Goal: Task Accomplishment & Management: Manage account settings

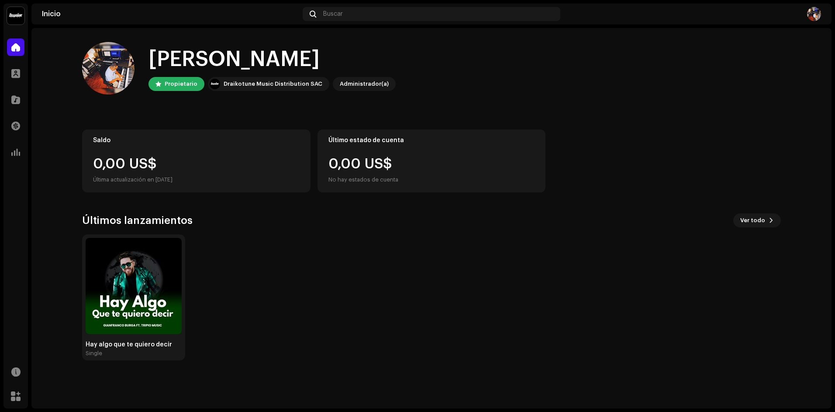
drag, startPoint x: 367, startPoint y: 234, endPoint x: 307, endPoint y: 223, distance: 61.3
click at [367, 234] on div "Últimos lanzamientos Ver todo Hay algo que te quiero decir Single" at bounding box center [431, 286] width 699 height 147
click at [148, 280] on img at bounding box center [134, 286] width 96 height 96
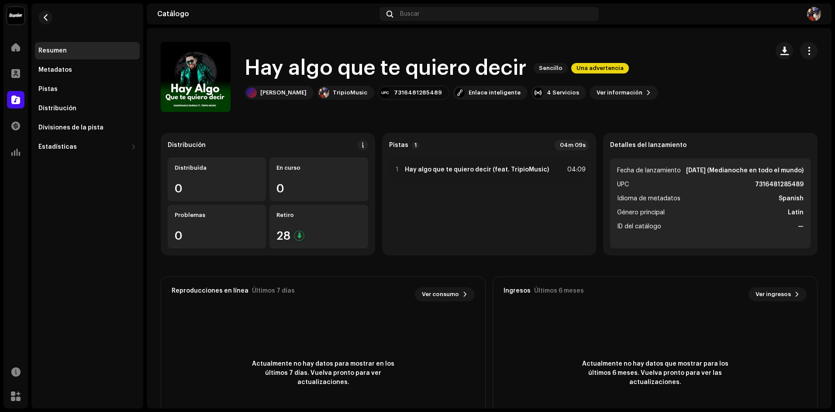
click at [710, 92] on div "Hay algo que te quiero decir Sencillo Una advertencia [PERSON_NAME] 73164812854…" at bounding box center [461, 77] width 601 height 70
click at [806, 53] on span "button" at bounding box center [809, 50] width 8 height 7
click at [730, 89] on span "Editar" at bounding box center [733, 89] width 18 height 7
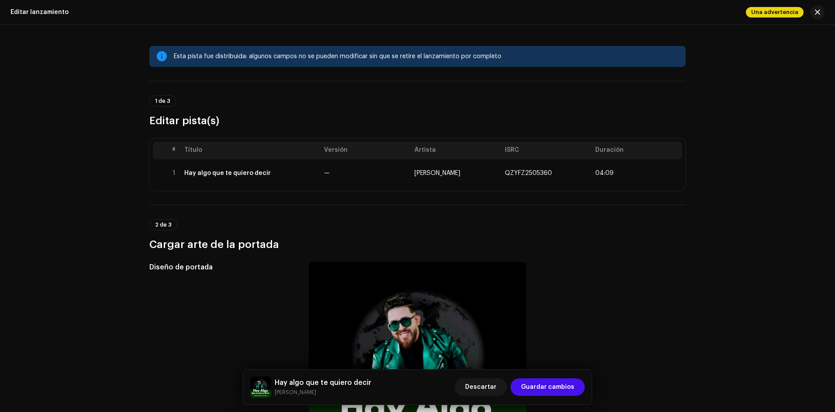
drag, startPoint x: 80, startPoint y: 194, endPoint x: 91, endPoint y: 188, distance: 12.7
click at [81, 193] on div "Esta pista fue distribuida: algunos campos no se pueden modificar sin que se re…" at bounding box center [417, 218] width 835 height 387
drag, startPoint x: 493, startPoint y: 388, endPoint x: 502, endPoint y: 390, distance: 9.0
click at [502, 390] on button "Descartar" at bounding box center [481, 386] width 52 height 17
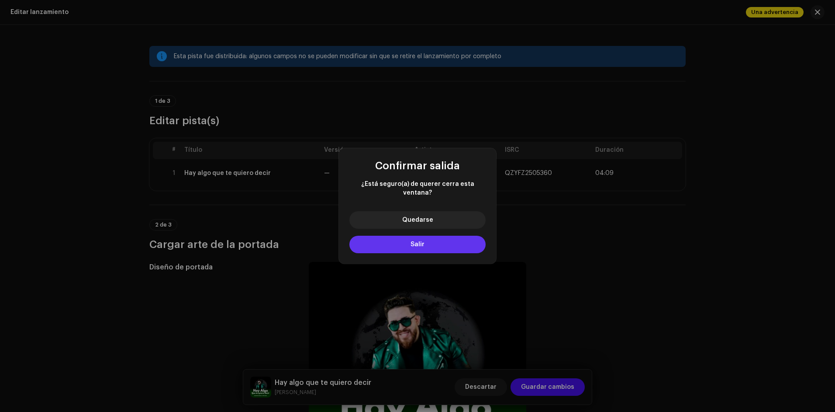
click at [412, 241] on span "Salir" at bounding box center [418, 244] width 14 height 6
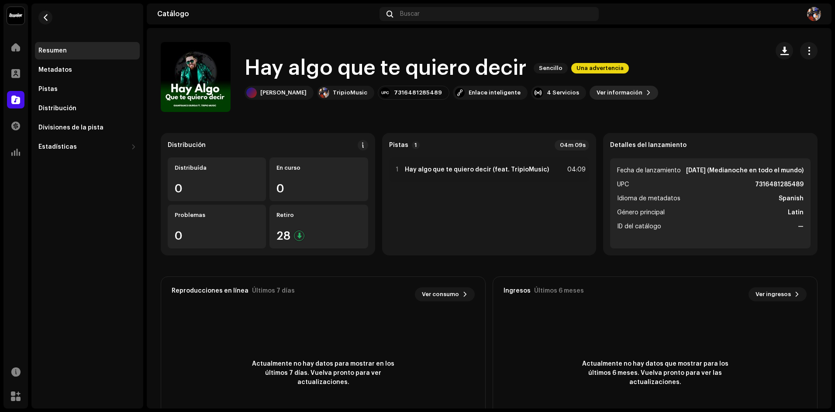
click at [643, 87] on button "Ver información" at bounding box center [624, 93] width 69 height 14
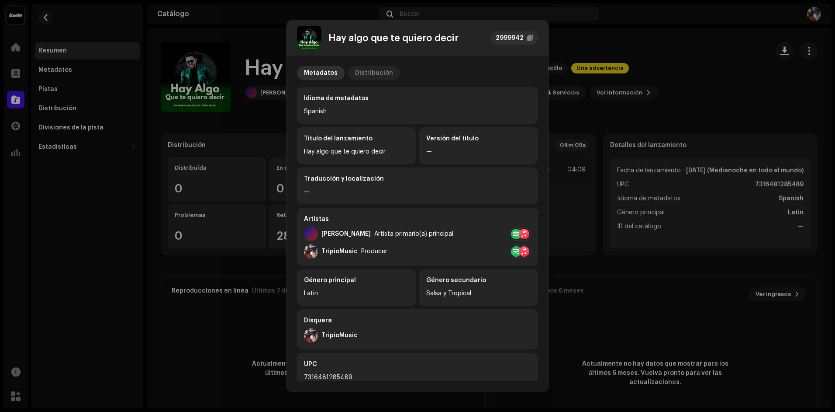
click at [367, 73] on div "Distribución" at bounding box center [374, 73] width 38 height 14
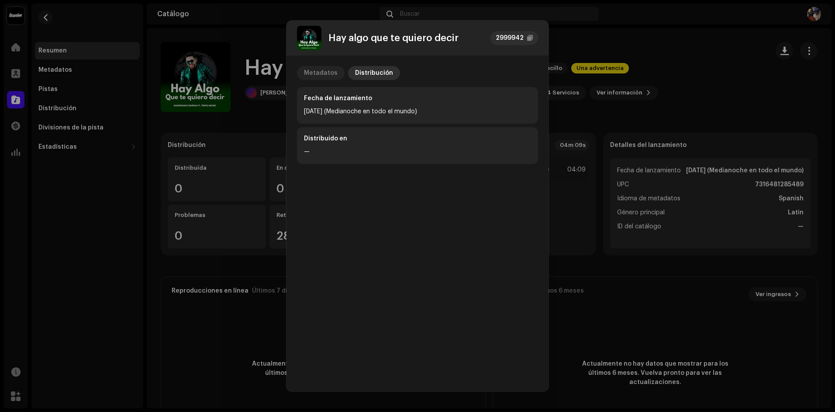
click at [317, 71] on div "Metadatos" at bounding box center [321, 73] width 34 height 14
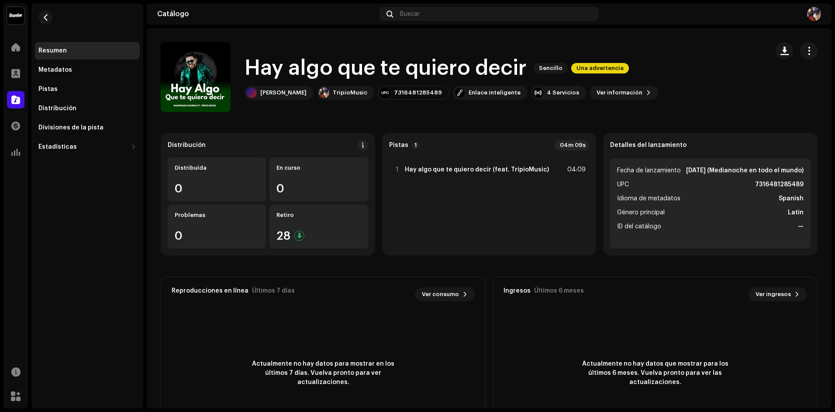
click at [264, 118] on div "Hay algo que te quiero decir 2999942 Metadatos Distribución Idioma de metadatos…" at bounding box center [417, 206] width 835 height 412
click at [604, 68] on span "Una advertencia" at bounding box center [601, 68] width 58 height 10
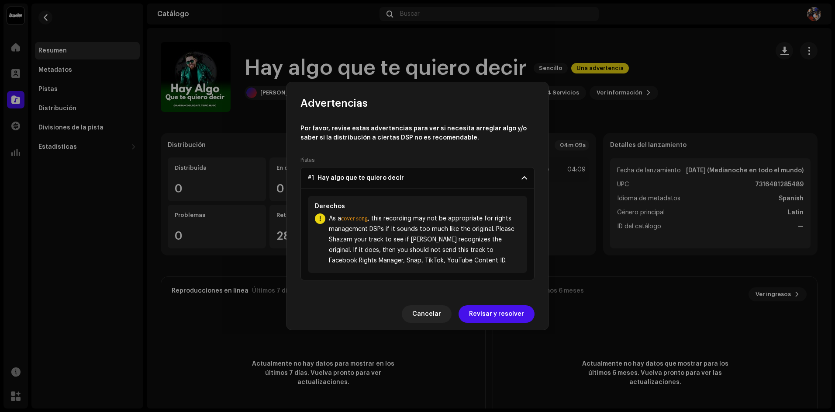
click at [522, 177] on span at bounding box center [525, 177] width 6 height 7
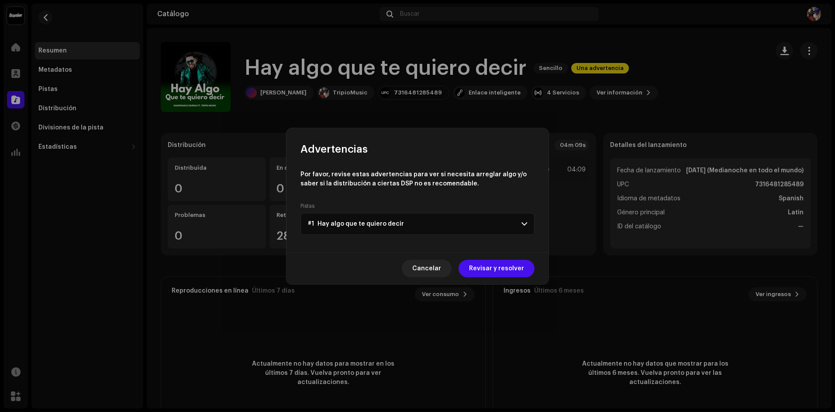
click at [506, 221] on p-accordion-header "#1 Hay algo que te quiero decir" at bounding box center [418, 224] width 234 height 22
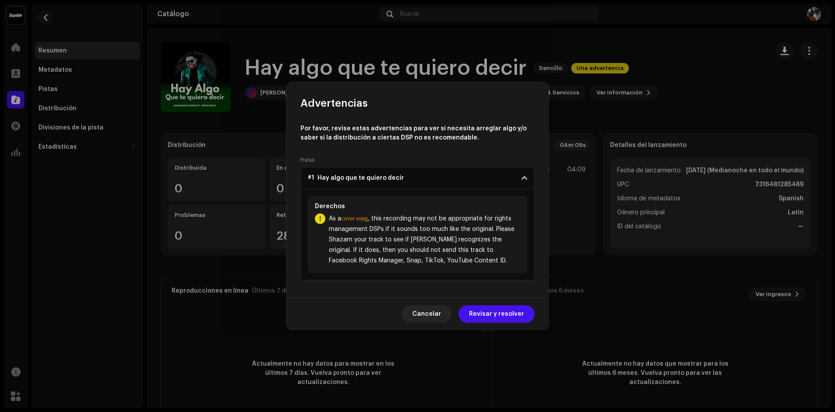
drag, startPoint x: 423, startPoint y: 310, endPoint x: 530, endPoint y: 290, distance: 108.5
click at [423, 310] on span "Cancelar" at bounding box center [427, 313] width 29 height 17
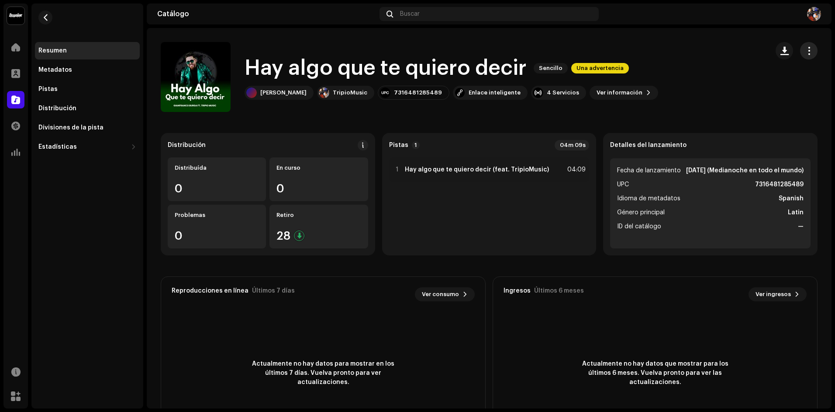
click at [805, 49] on span "button" at bounding box center [809, 50] width 8 height 7
click at [743, 71] on span "Copiar ID" at bounding box center [738, 72] width 28 height 7
